Goal: Task Accomplishment & Management: Manage account settings

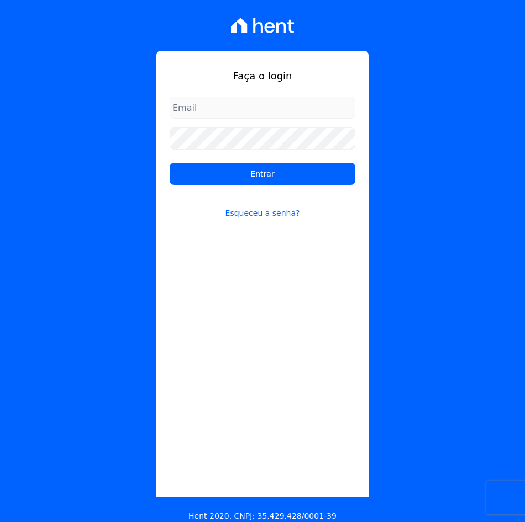
click at [244, 105] on input "email" at bounding box center [263, 108] width 186 height 22
type input "[EMAIL_ADDRESS][DOMAIN_NAME]"
click at [170, 163] on input "Entrar" at bounding box center [263, 174] width 186 height 22
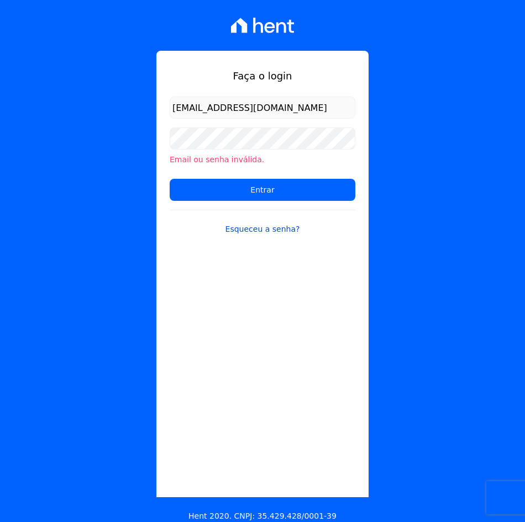
click at [270, 226] on link "Esqueceu a senha?" at bounding box center [263, 222] width 186 height 25
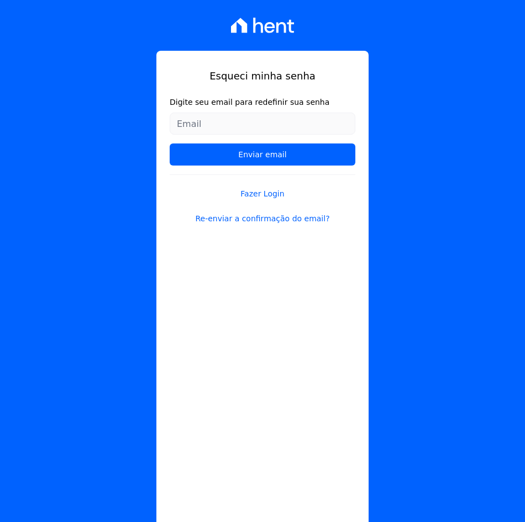
click at [224, 118] on input "Digite seu email para redefinir sua senha" at bounding box center [263, 124] width 186 height 22
type input "hingelkimberly@gmail.com"
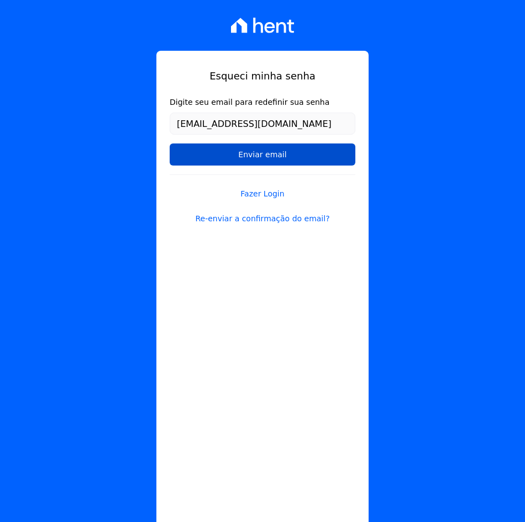
click at [298, 154] on input "Enviar email" at bounding box center [263, 155] width 186 height 22
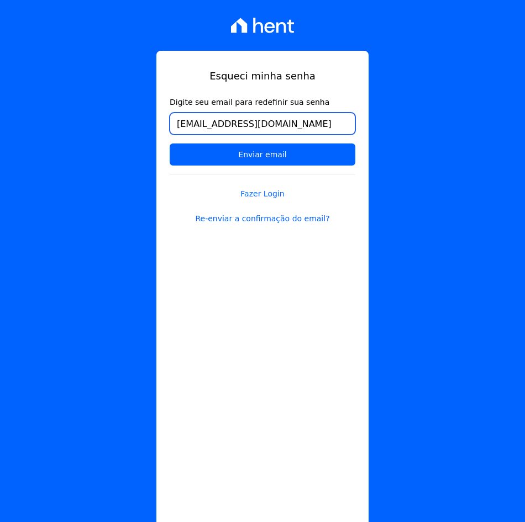
click at [300, 122] on input "hingelkimberly@gmail.com" at bounding box center [263, 124] width 186 height 22
click at [170, 144] on input "Enviar email" at bounding box center [263, 155] width 186 height 22
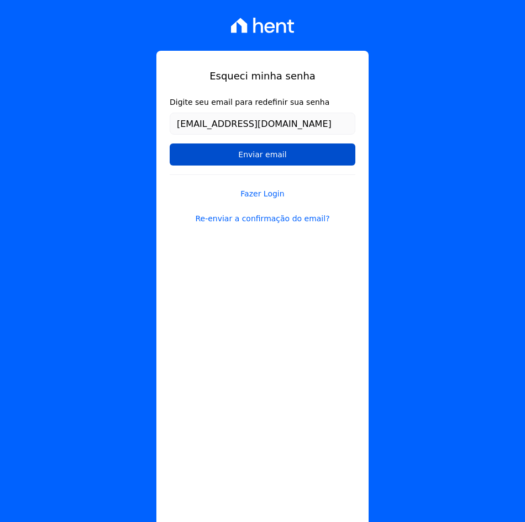
click at [241, 161] on input "Enviar email" at bounding box center [263, 155] width 186 height 22
click at [236, 155] on input "Enviar email" at bounding box center [263, 155] width 186 height 22
click at [257, 155] on input "Enviar email" at bounding box center [263, 155] width 186 height 22
click at [278, 156] on input "Enviar email" at bounding box center [263, 155] width 186 height 22
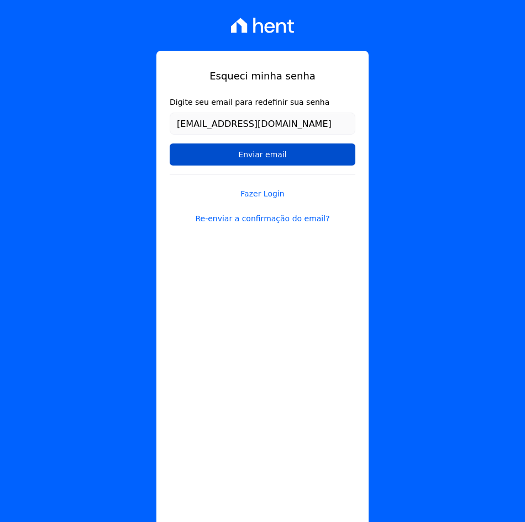
click at [262, 145] on input "Enviar email" at bounding box center [263, 155] width 186 height 22
click at [260, 157] on input "Enviar email" at bounding box center [263, 155] width 186 height 22
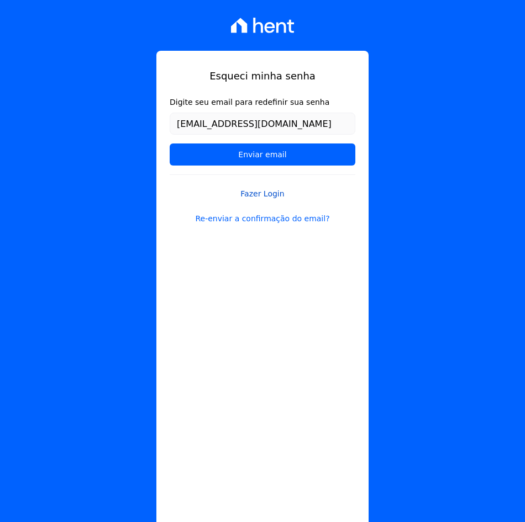
click at [254, 192] on link "Fazer Login" at bounding box center [263, 187] width 186 height 25
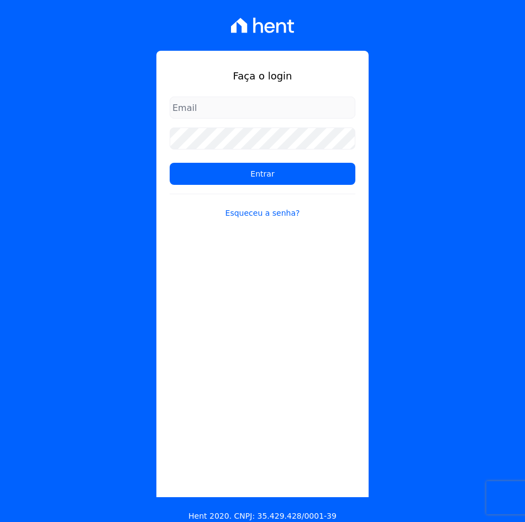
click at [219, 114] on input "email" at bounding box center [263, 108] width 186 height 22
type input "hingelkimberly@gmail.com"
click at [170, 163] on input "Entrar" at bounding box center [263, 174] width 186 height 22
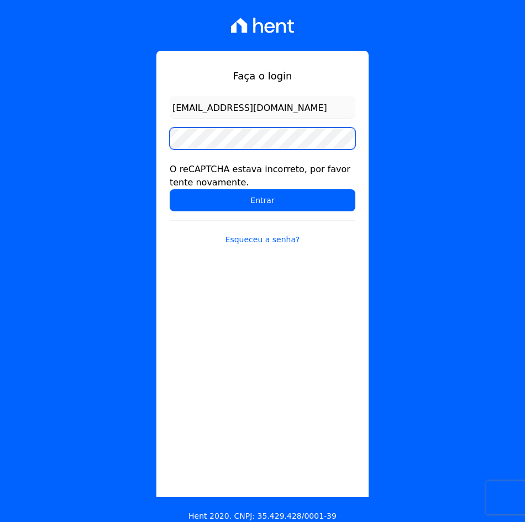
click at [170, 189] on input "Entrar" at bounding box center [263, 200] width 186 height 22
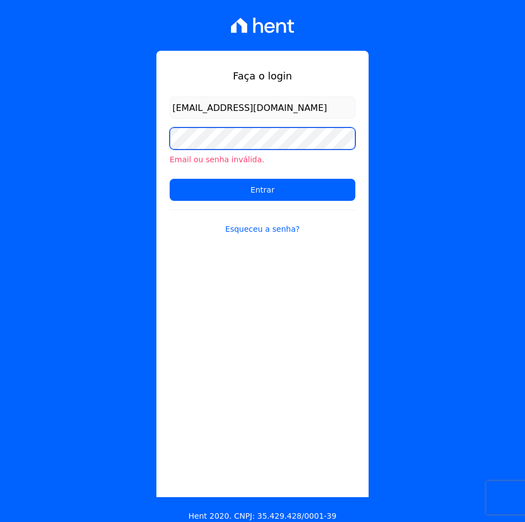
click at [170, 179] on input "Entrar" at bounding box center [263, 190] width 186 height 22
click at [217, 156] on li "Email ou senha inválida." at bounding box center [263, 160] width 186 height 12
click at [260, 230] on link "Esqueceu a senha?" at bounding box center [263, 222] width 186 height 25
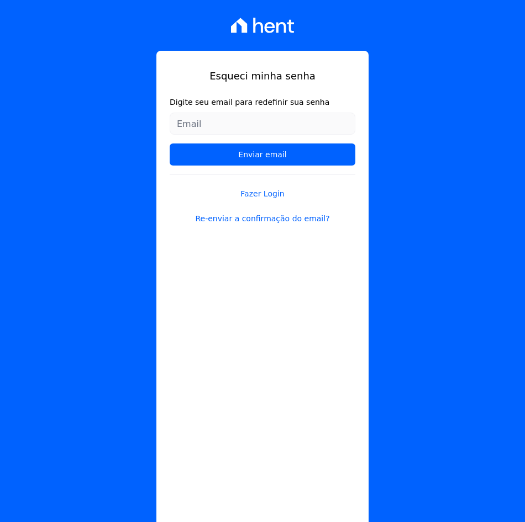
click at [210, 133] on input "Digite seu email para redefinir sua senha" at bounding box center [263, 124] width 186 height 22
type input "[EMAIL_ADDRESS][DOMAIN_NAME]"
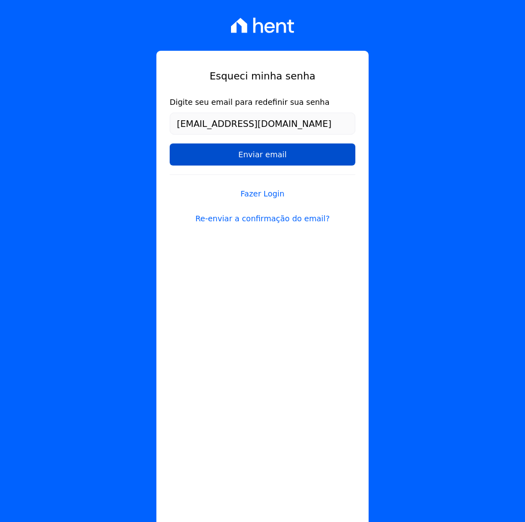
click at [236, 146] on input "Enviar email" at bounding box center [263, 155] width 186 height 22
click at [233, 153] on input "Enviar email" at bounding box center [263, 155] width 186 height 22
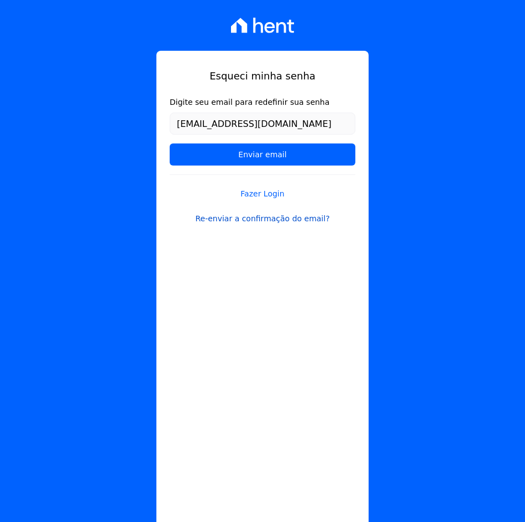
click at [251, 220] on link "Re-enviar a confirmação do email?" at bounding box center [263, 219] width 186 height 12
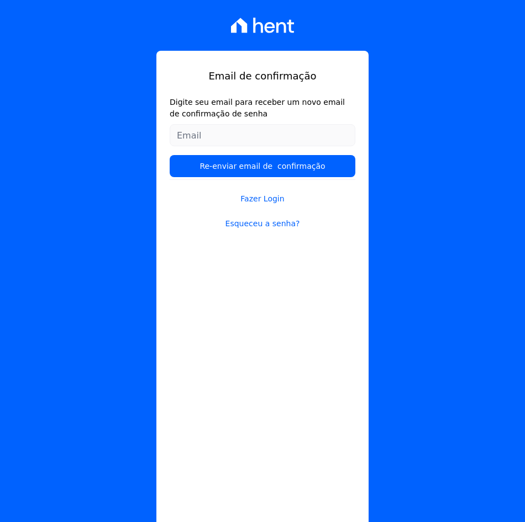
click at [186, 138] on input "Digite seu email para receber um novo email de confirmação de senha" at bounding box center [263, 135] width 186 height 22
type input "[EMAIL_ADDRESS][DOMAIN_NAME]"
click at [170, 155] on input "Re-enviar email de confirmação" at bounding box center [263, 166] width 186 height 22
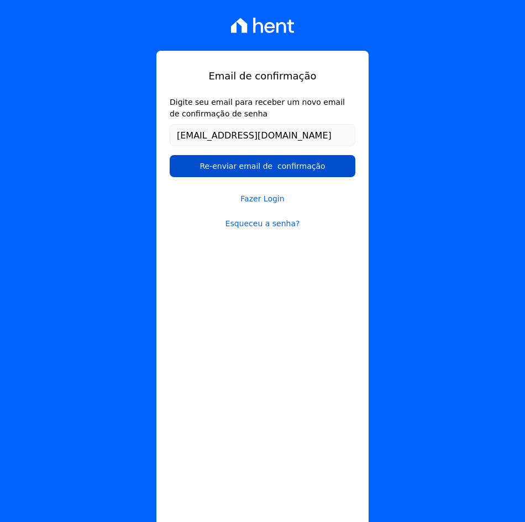
click at [172, 163] on input "Re-enviar email de confirmação" at bounding box center [263, 166] width 186 height 22
click at [181, 165] on input "Re-enviar email de confirmação" at bounding box center [263, 166] width 186 height 22
click at [235, 165] on input "Re-enviar email de confirmação" at bounding box center [263, 166] width 186 height 22
click at [238, 162] on input "Re-enviar email de confirmação" at bounding box center [263, 166] width 186 height 22
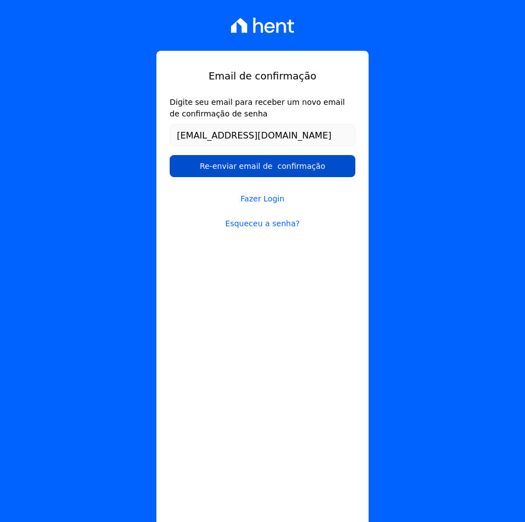
click at [238, 162] on input "Re-enviar email de confirmação" at bounding box center [263, 166] width 186 height 22
click at [242, 162] on input "Re-enviar email de confirmação" at bounding box center [263, 166] width 186 height 22
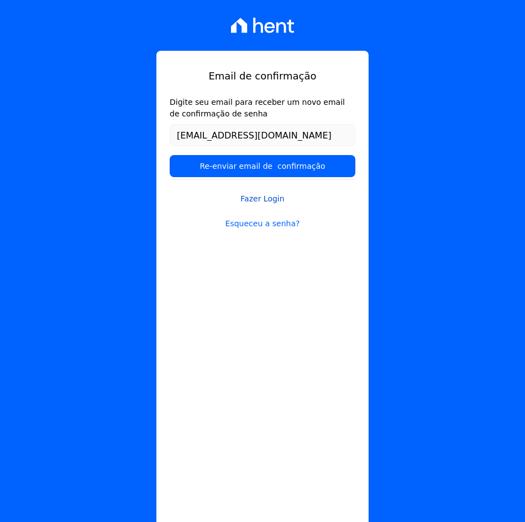
click at [273, 181] on link "Fazer Login" at bounding box center [263, 191] width 186 height 25
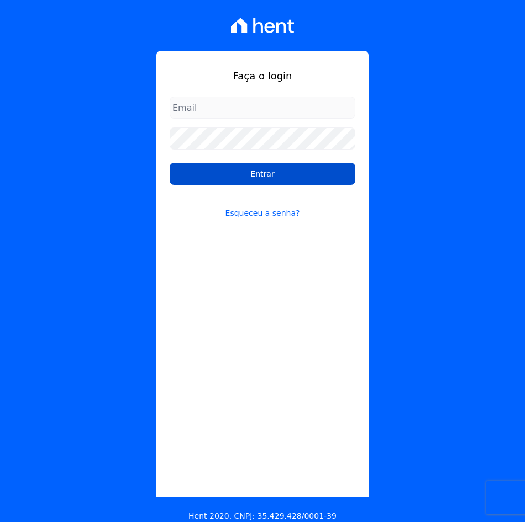
click at [278, 175] on input "Entrar" at bounding box center [263, 174] width 186 height 22
